Goal: Task Accomplishment & Management: Use online tool/utility

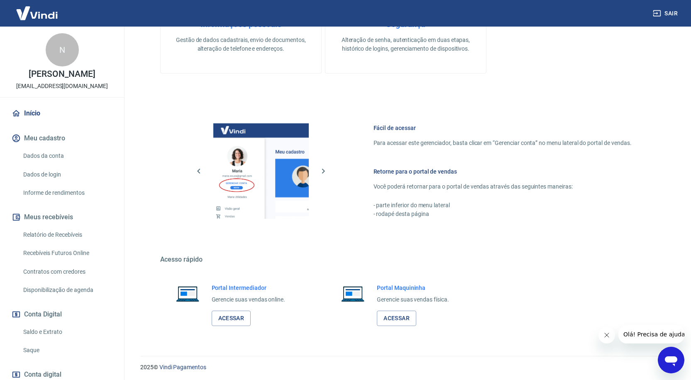
scroll to position [267, 0]
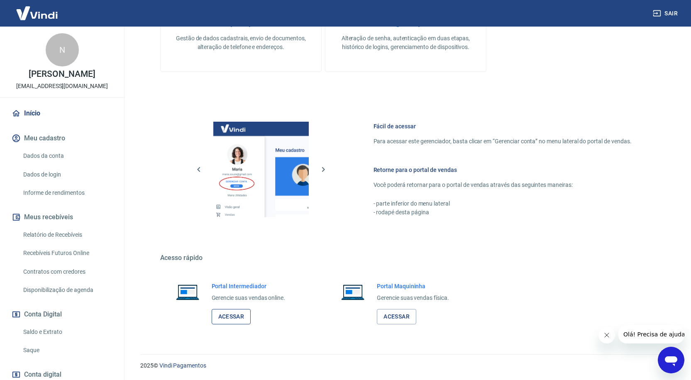
click at [232, 317] on link "Acessar" at bounding box center [231, 316] width 39 height 15
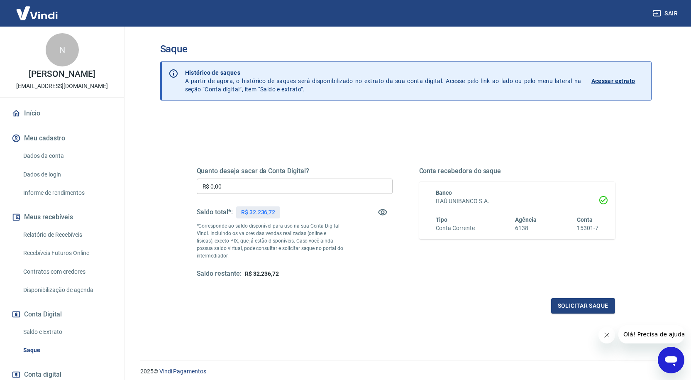
click at [233, 185] on input "R$ 0,00" at bounding box center [295, 185] width 196 height 15
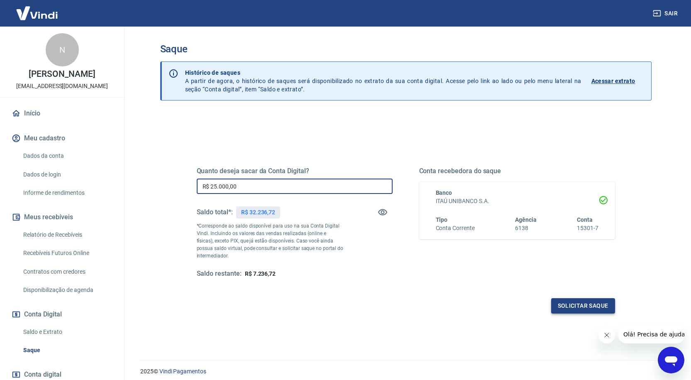
type input "R$ 25.000,00"
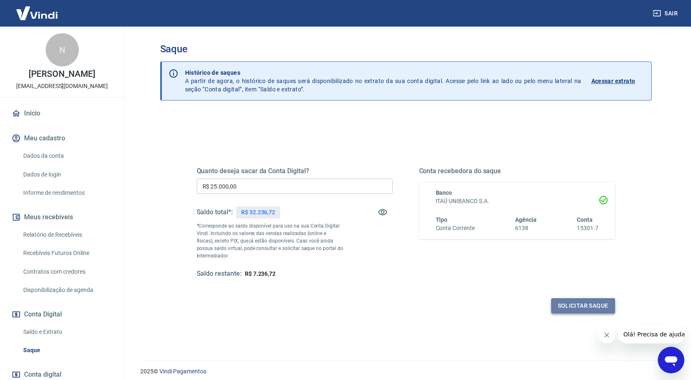
click at [585, 306] on button "Solicitar saque" at bounding box center [583, 305] width 64 height 15
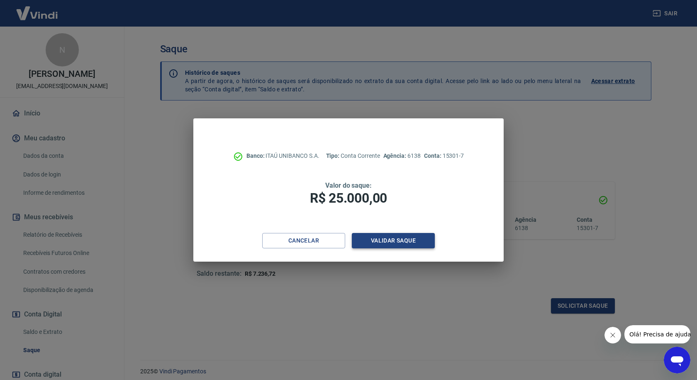
click at [403, 240] on button "Validar saque" at bounding box center [393, 240] width 83 height 15
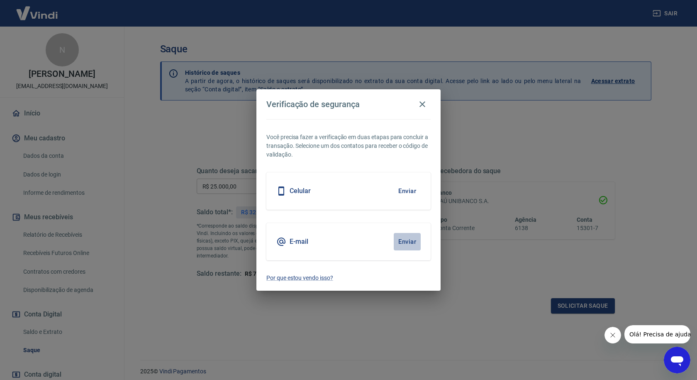
click at [405, 239] on button "Enviar" at bounding box center [407, 241] width 27 height 17
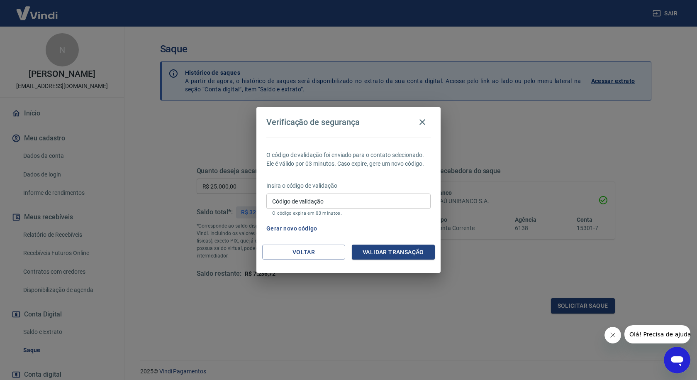
click at [293, 202] on input "Código de validação" at bounding box center [348, 200] width 164 height 15
type input "988585"
click at [380, 251] on button "Validar transação" at bounding box center [393, 251] width 83 height 15
